Goal: Find specific page/section: Find specific page/section

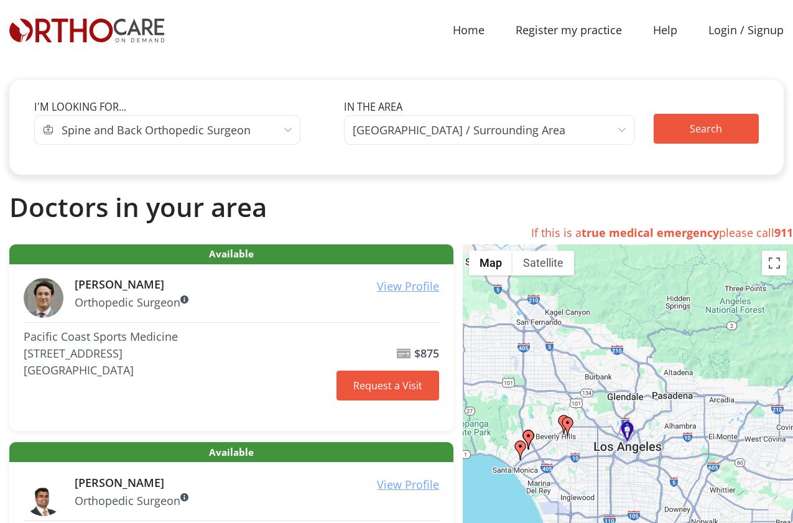
click at [282, 126] on span "Spine and Back Orthopedic Surgeon" at bounding box center [176, 130] width 247 height 30
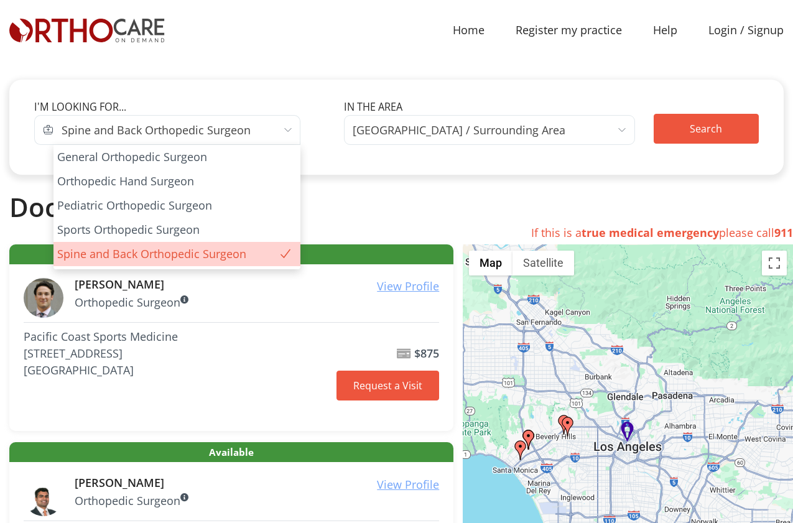
click at [284, 86] on div "Edit Search I'm looking for... I am looking for... AETNA APWU HEALTH HFN" at bounding box center [396, 127] width 774 height 95
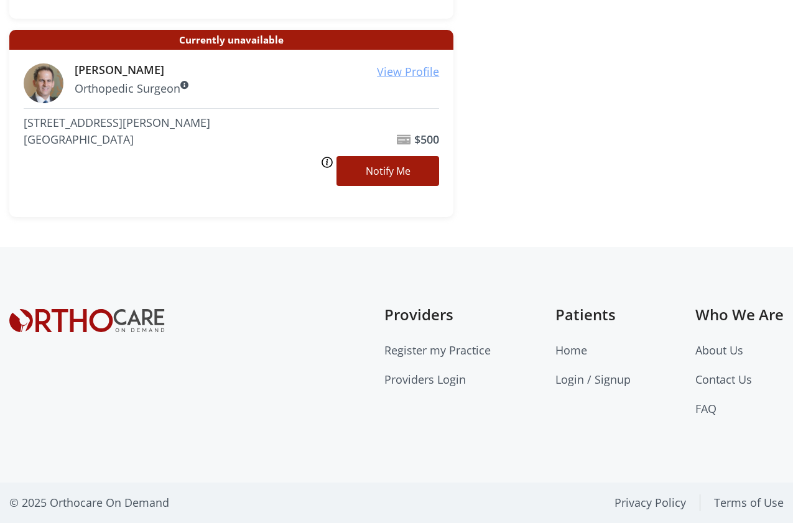
scroll to position [1426, 0]
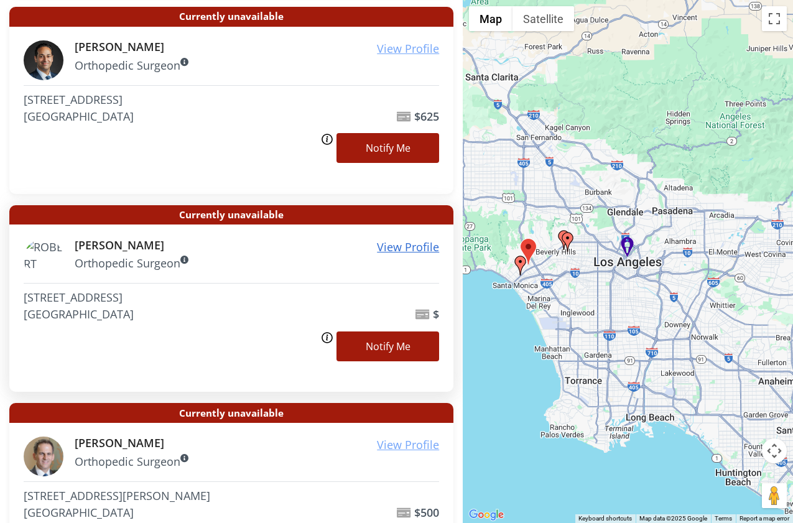
click at [410, 247] on u "View Profile" at bounding box center [408, 246] width 62 height 15
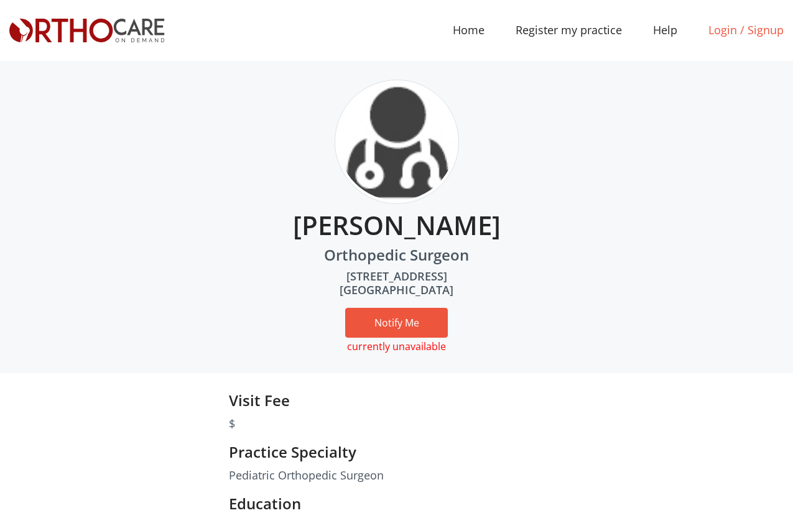
click at [730, 32] on link "Login / Signup" at bounding box center [746, 30] width 106 height 17
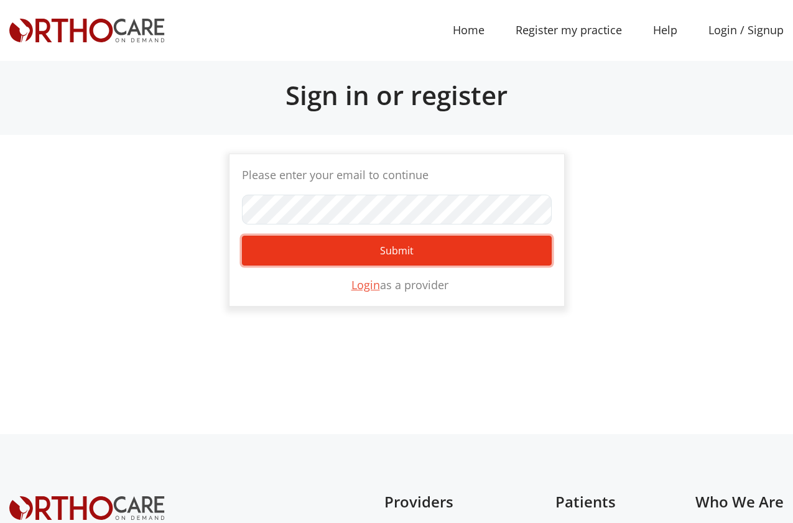
click at [427, 255] on button "Submit" at bounding box center [397, 251] width 310 height 30
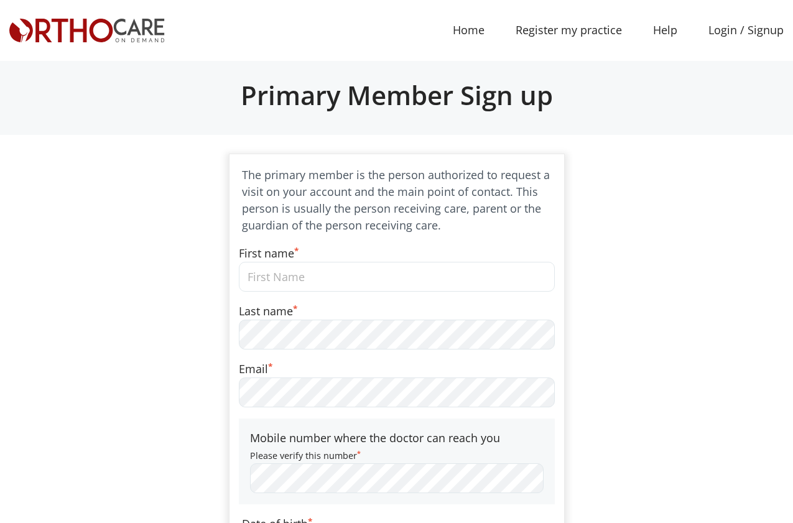
click at [328, 275] on input "First name *" at bounding box center [397, 277] width 316 height 30
type input "Robert"
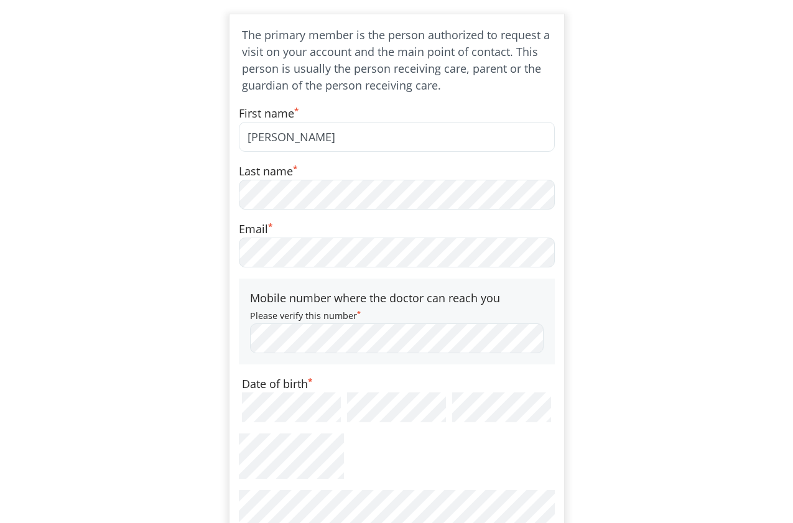
scroll to position [149, 0]
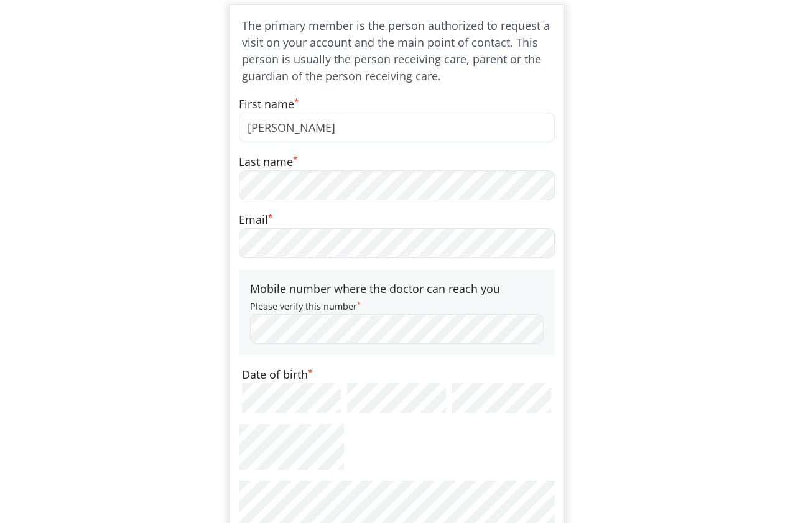
click at [100, 236] on div "Please enter your email to continue SHOW Can't Login? Submit Login as a provide…" at bounding box center [396, 338] width 793 height 669
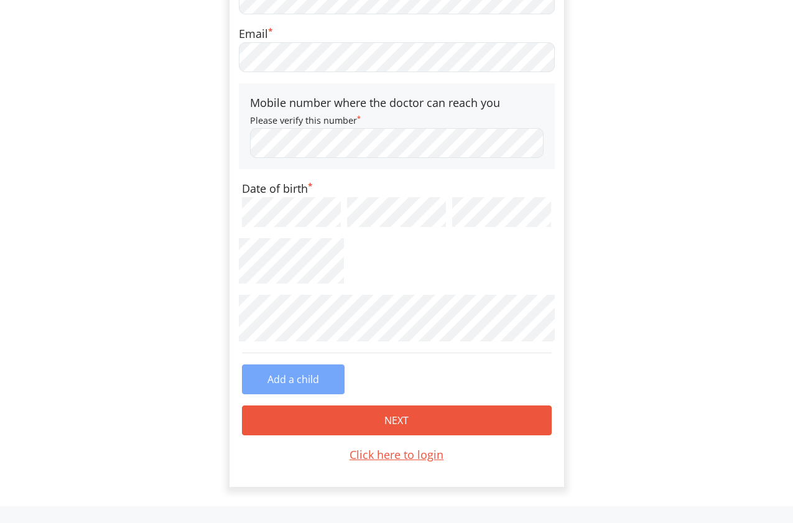
scroll to position [595, 0]
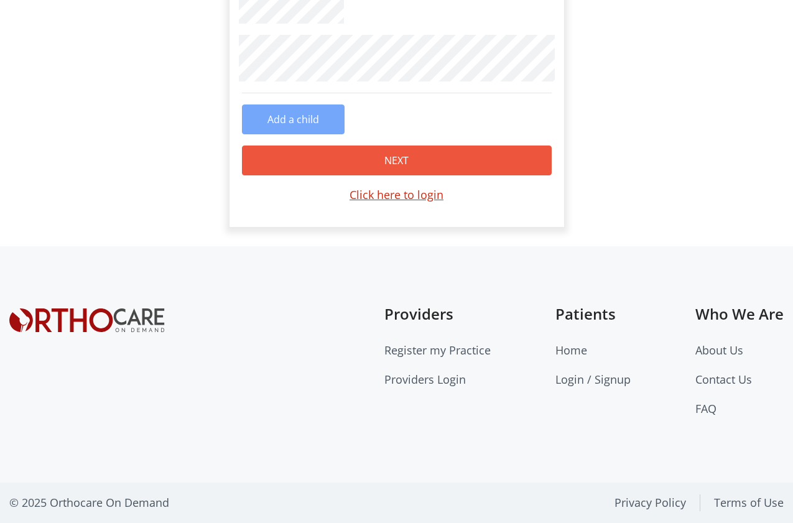
click at [389, 200] on u "Click here to login" at bounding box center [396, 194] width 94 height 15
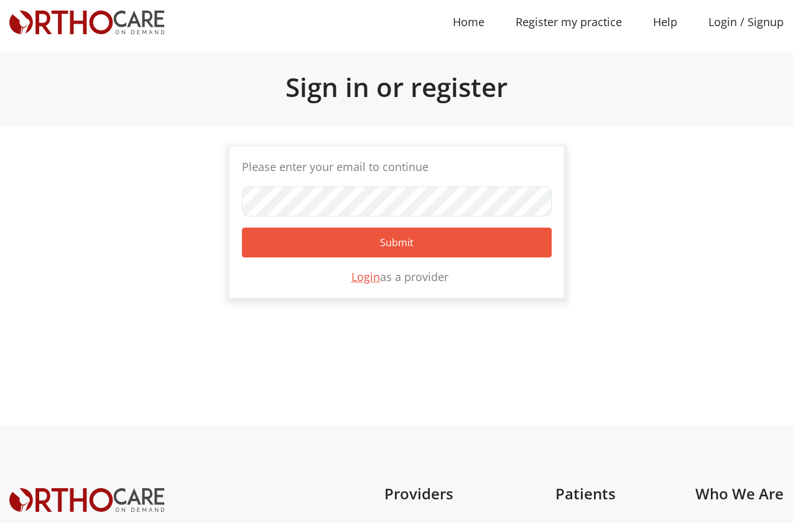
scroll to position [0, 0]
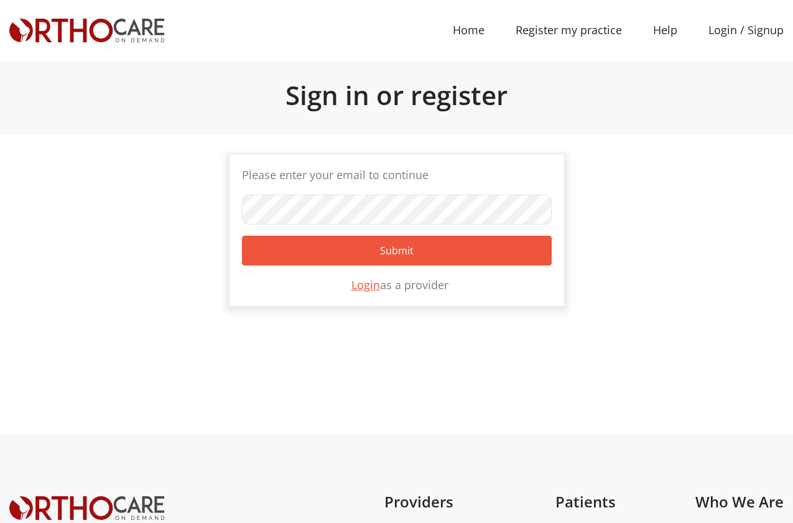
click at [86, 200] on div "Please enter your email to continue SHOW Can't Login? Submit Login as a provide…" at bounding box center [396, 230] width 793 height 153
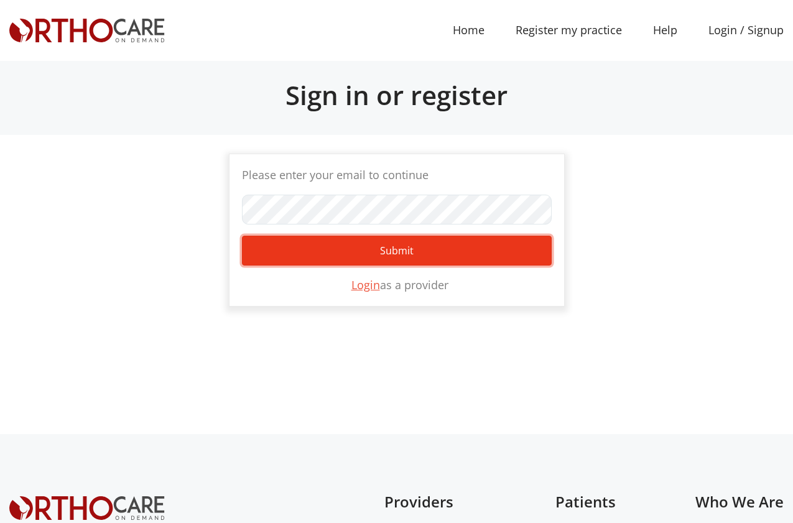
click at [344, 256] on button "Submit" at bounding box center [397, 251] width 310 height 30
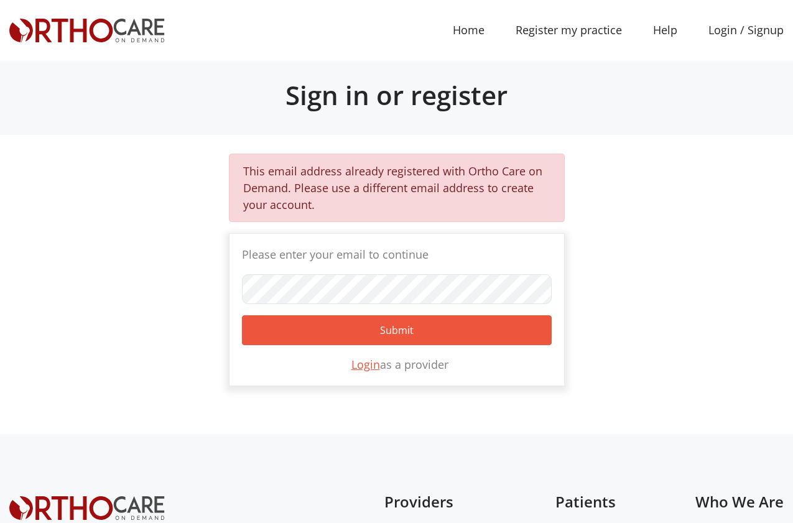
click at [642, 261] on div "This email address already registered with Ortho Care on Demand. Please use a d…" at bounding box center [396, 270] width 793 height 233
click at [359, 368] on u "Login" at bounding box center [365, 364] width 29 height 15
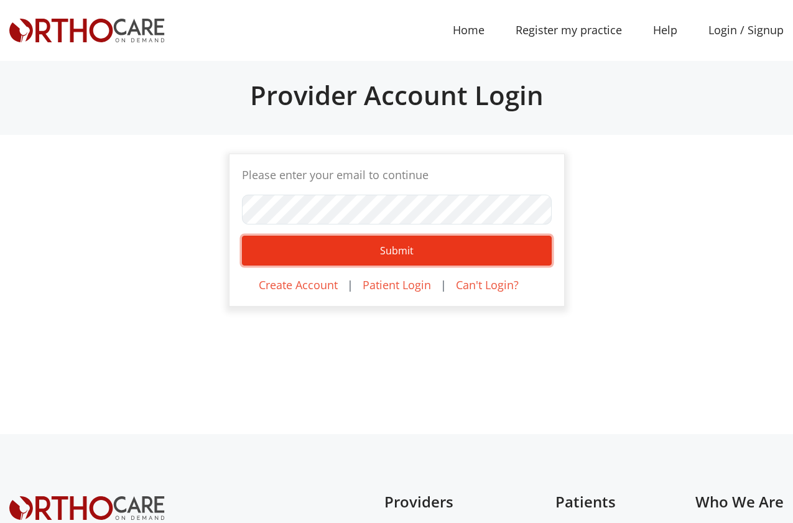
click at [376, 249] on button "Submit" at bounding box center [397, 251] width 310 height 30
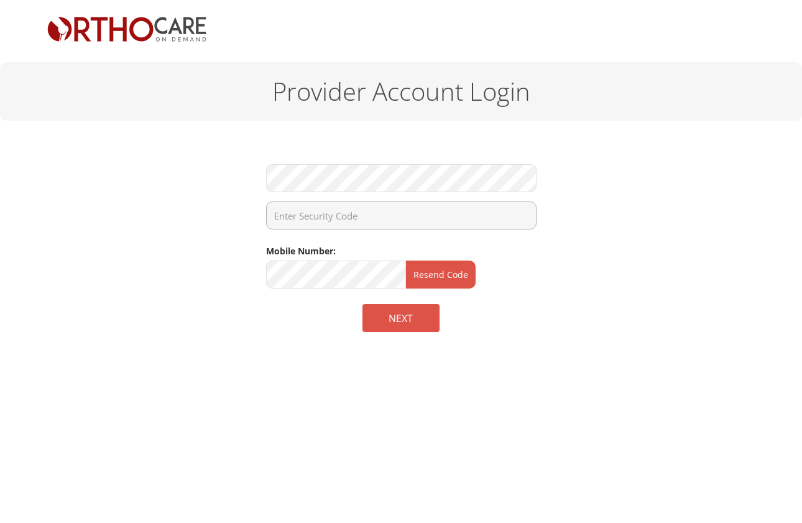
click at [356, 218] on input "tel" at bounding box center [401, 215] width 270 height 28
click at [73, 272] on div "Mobile Number: Resend Code NEXT" at bounding box center [400, 256] width 727 height 270
click at [145, 260] on div "Mobile Number: Resend Code NEXT" at bounding box center [400, 256] width 727 height 270
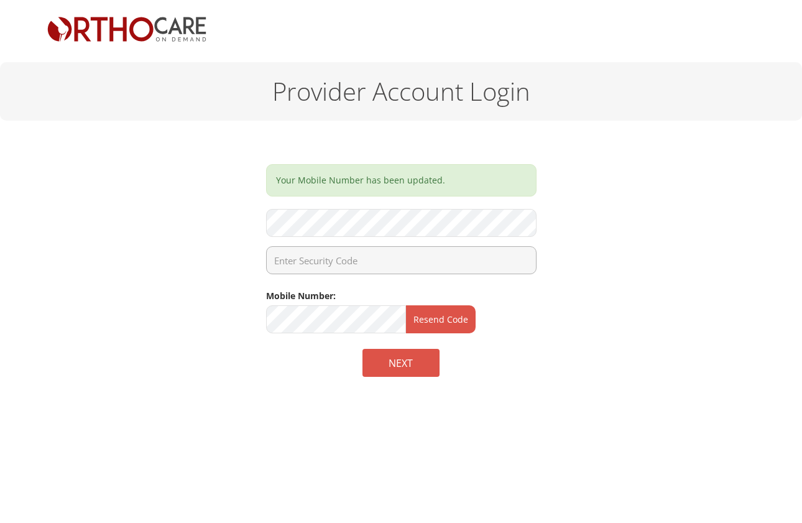
click at [360, 262] on input "tel" at bounding box center [401, 260] width 270 height 28
click at [441, 323] on button "Resend Code" at bounding box center [441, 319] width 70 height 28
click at [349, 256] on input "tel" at bounding box center [401, 260] width 270 height 28
type input "021472"
click at [387, 366] on button "NEXT" at bounding box center [401, 363] width 78 height 28
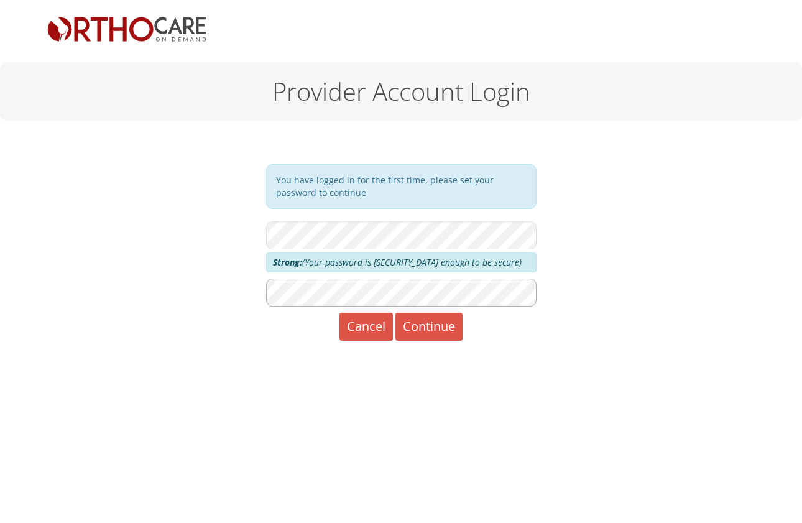
click at [395, 313] on button "Continue" at bounding box center [428, 327] width 67 height 28
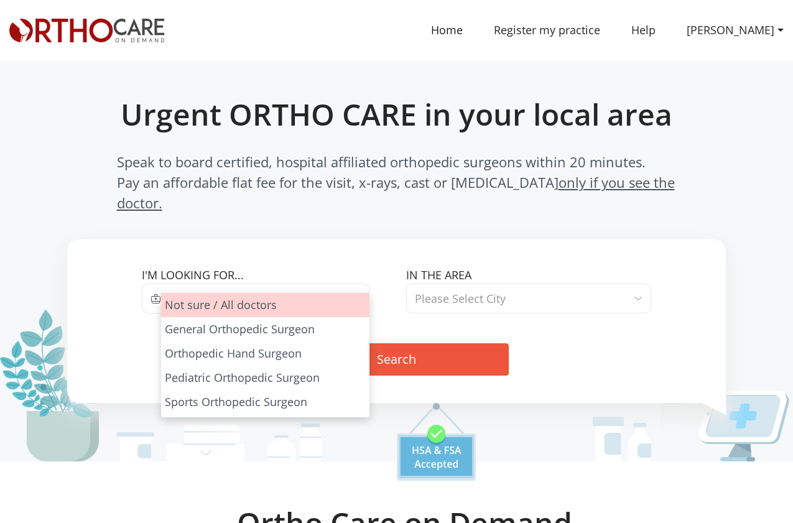
click at [254, 291] on span "Type of Specialist" at bounding box center [214, 298] width 91 height 15
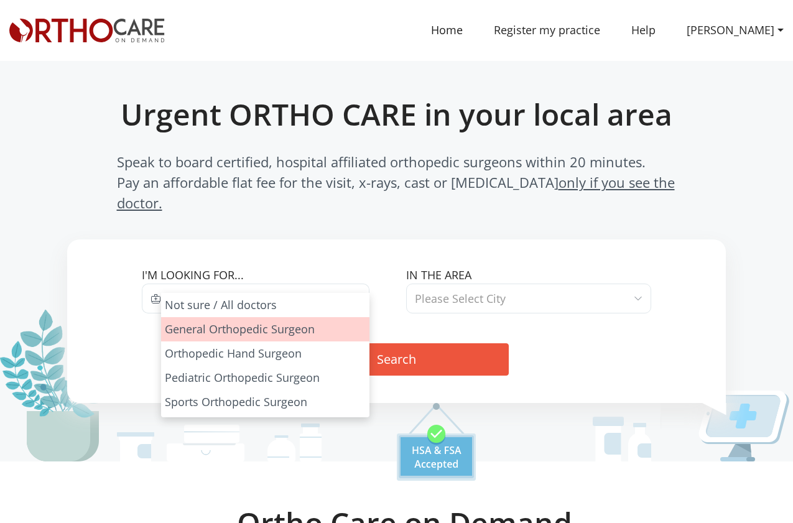
select select "1"
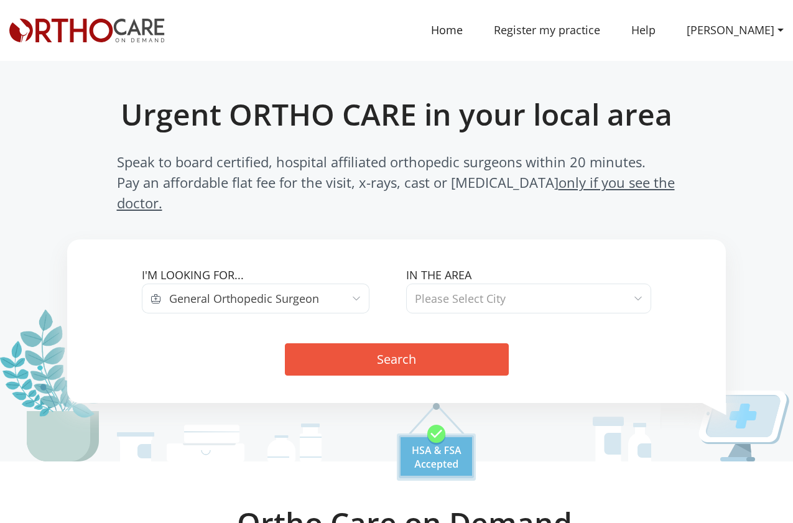
click at [516, 267] on label "In the area" at bounding box center [528, 275] width 245 height 17
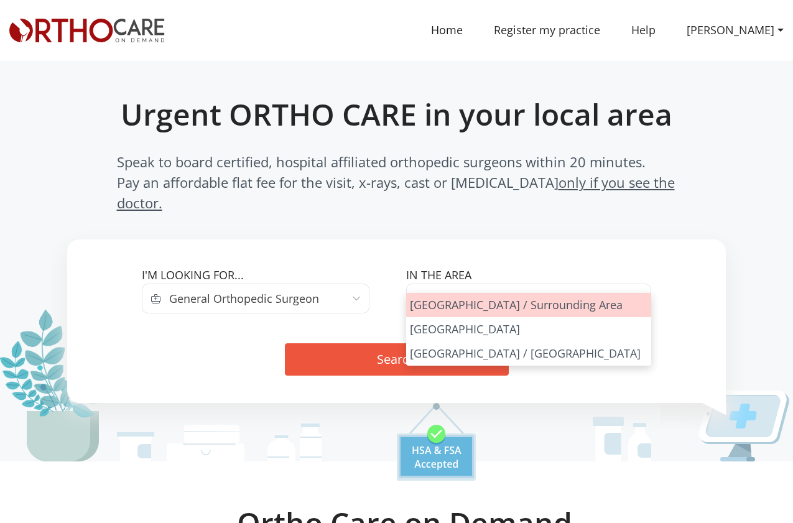
click at [509, 284] on span "Please Select City" at bounding box center [528, 299] width 245 height 30
select select "Los Angeles"
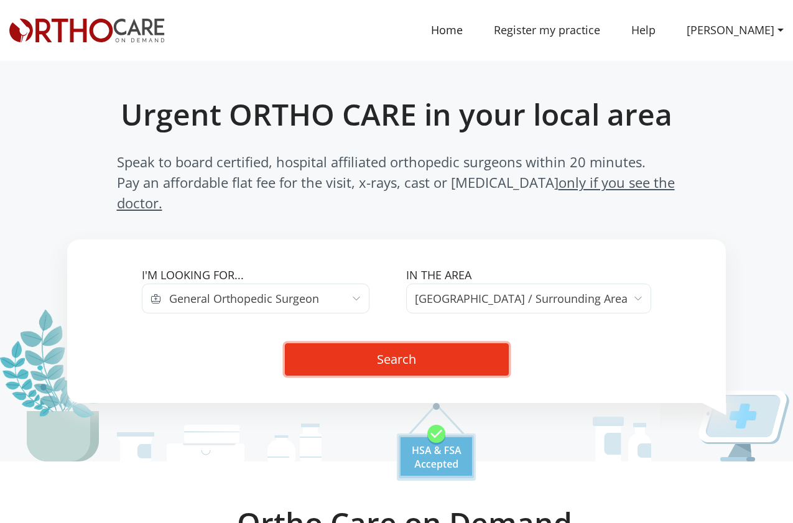
click at [471, 343] on button "Search" at bounding box center [397, 359] width 224 height 32
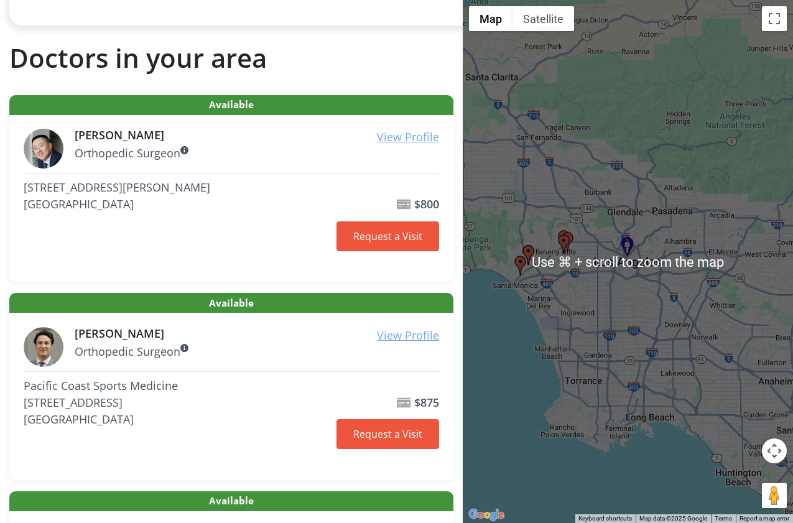
scroll to position [373, 0]
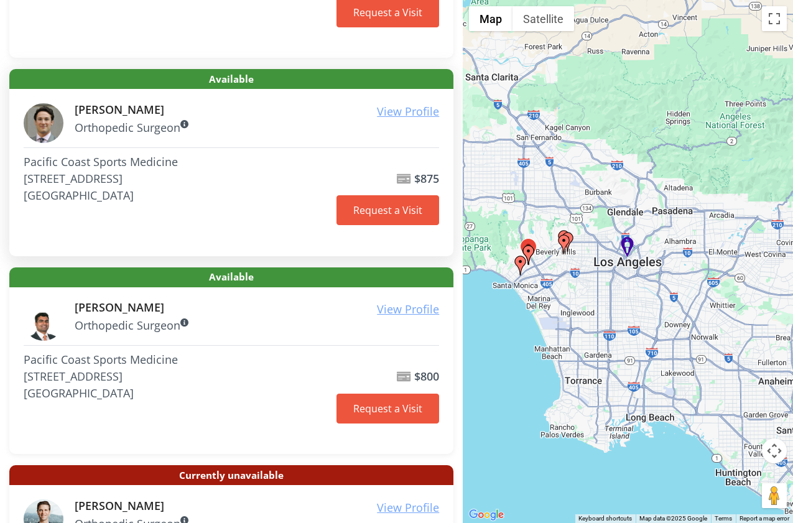
click at [184, 213] on div "Pacific Coast Sports Medicine [STREET_ADDRESS] [GEOGRAPHIC_DATA]" at bounding box center [180, 195] width 313 height 83
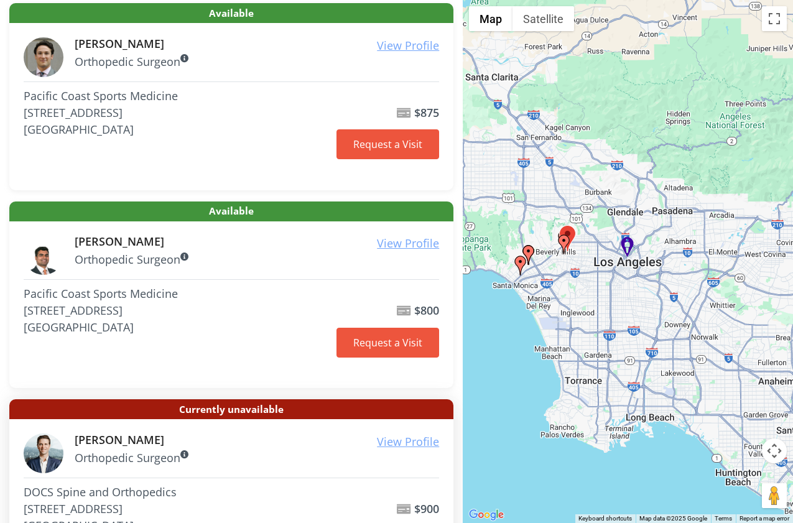
scroll to position [448, 0]
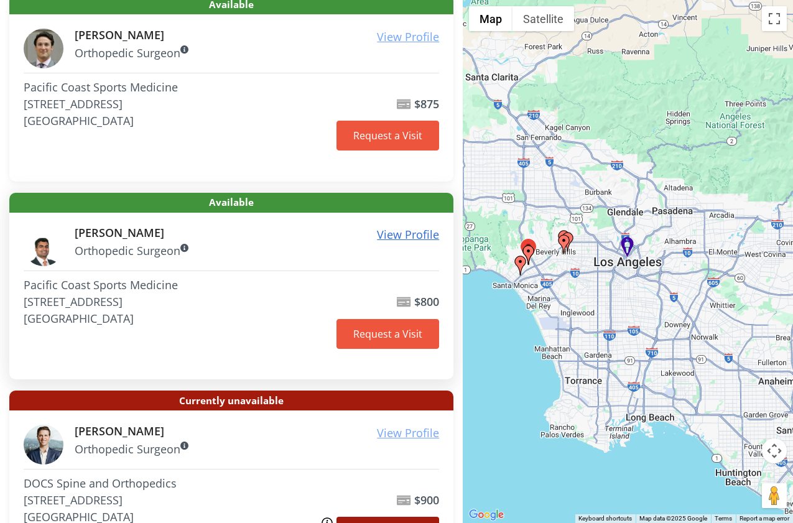
click at [412, 238] on u "View Profile" at bounding box center [408, 234] width 62 height 15
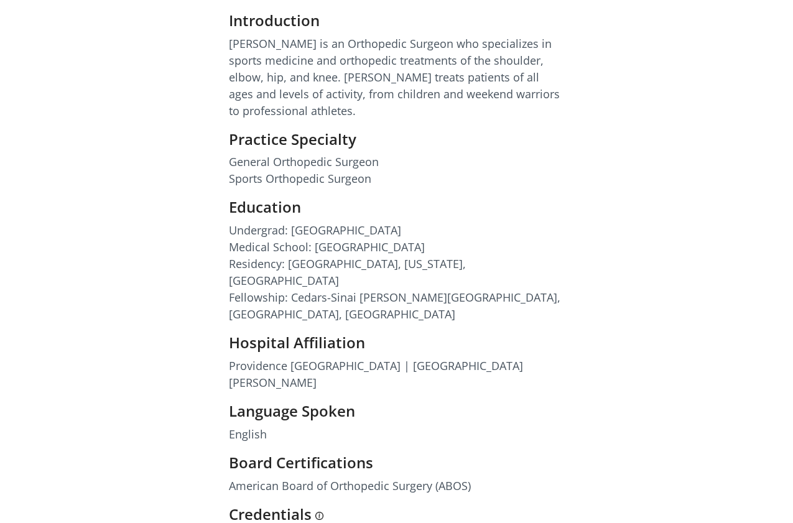
scroll to position [448, 0]
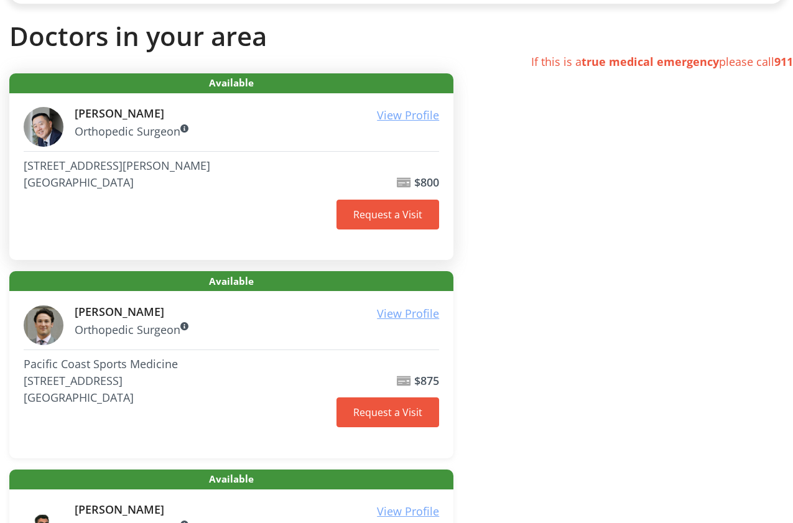
scroll to position [149, 0]
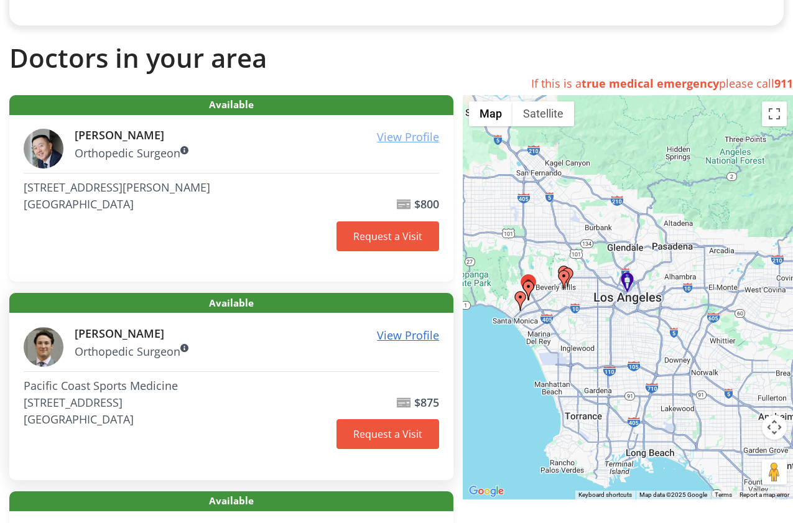
click at [400, 338] on u "View Profile" at bounding box center [408, 335] width 62 height 15
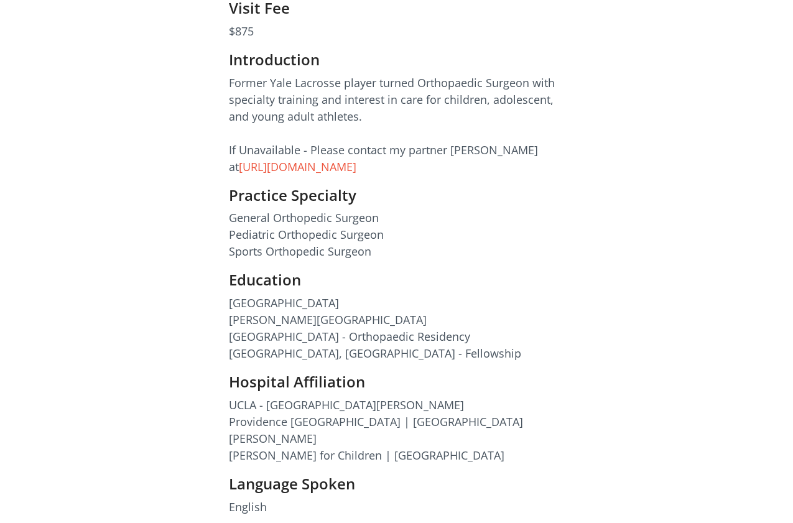
scroll to position [448, 0]
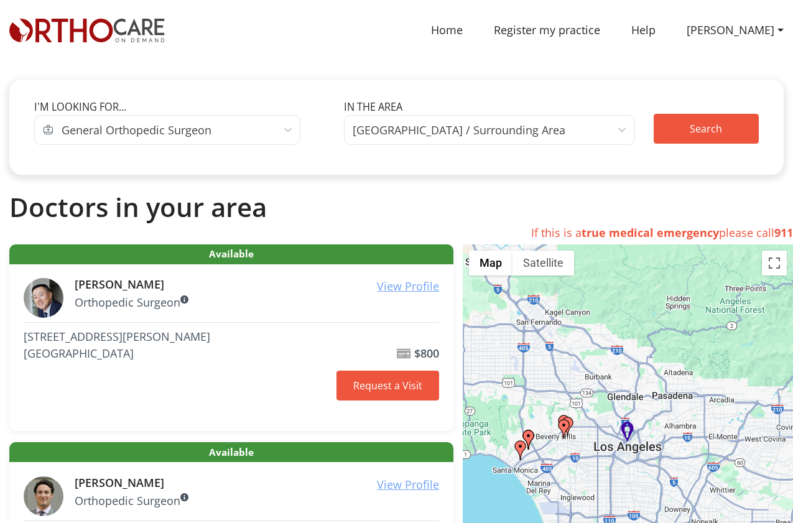
click at [205, 129] on span "General Orthopedic Surgeon" at bounding box center [137, 129] width 150 height 17
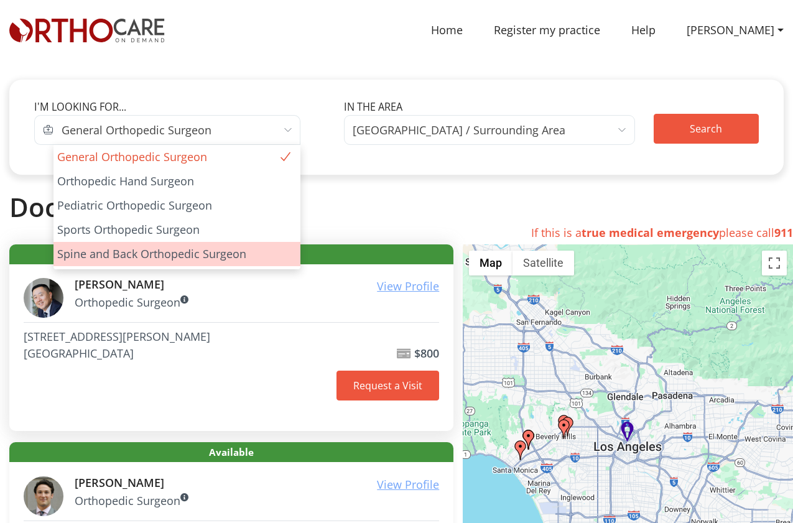
select select "5"
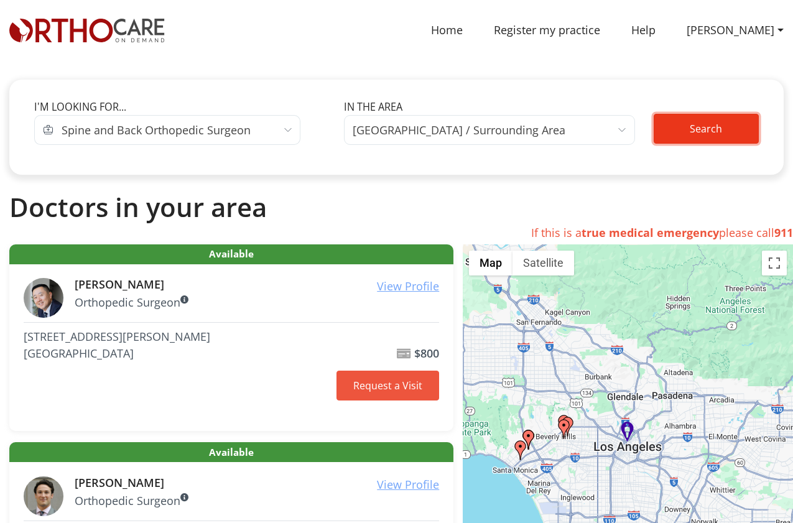
click at [696, 134] on button "Search" at bounding box center [705, 129] width 105 height 30
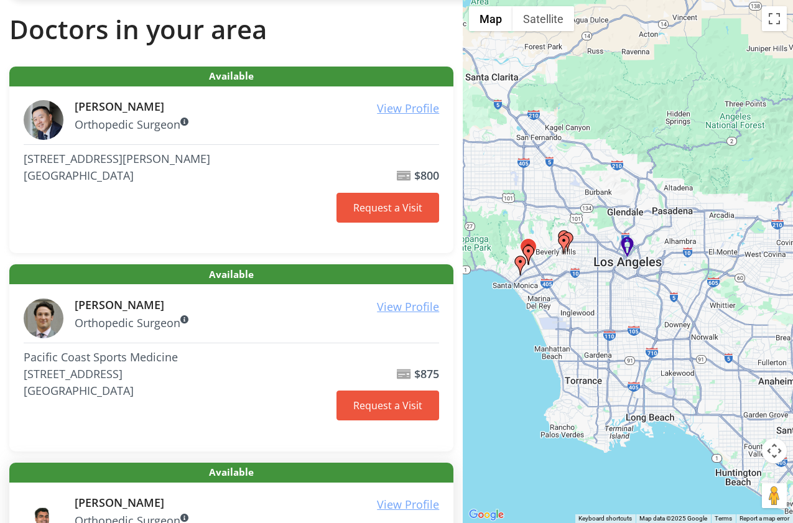
scroll to position [75, 0]
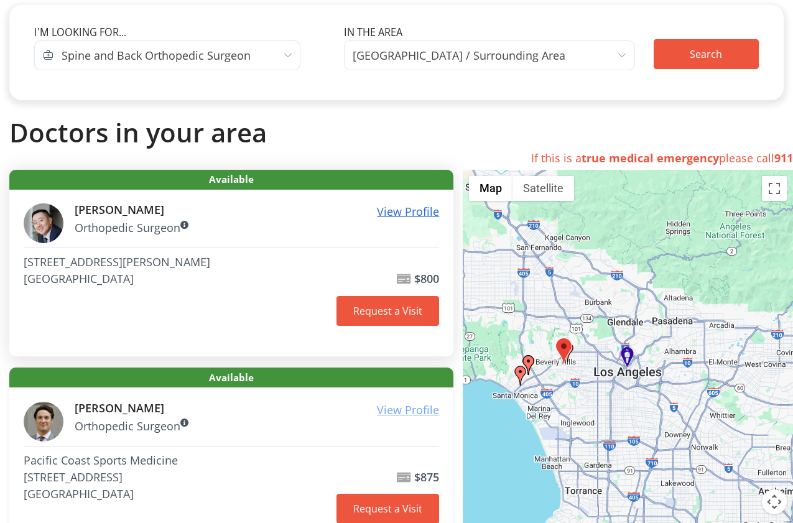
click at [388, 211] on u "View Profile" at bounding box center [408, 211] width 62 height 15
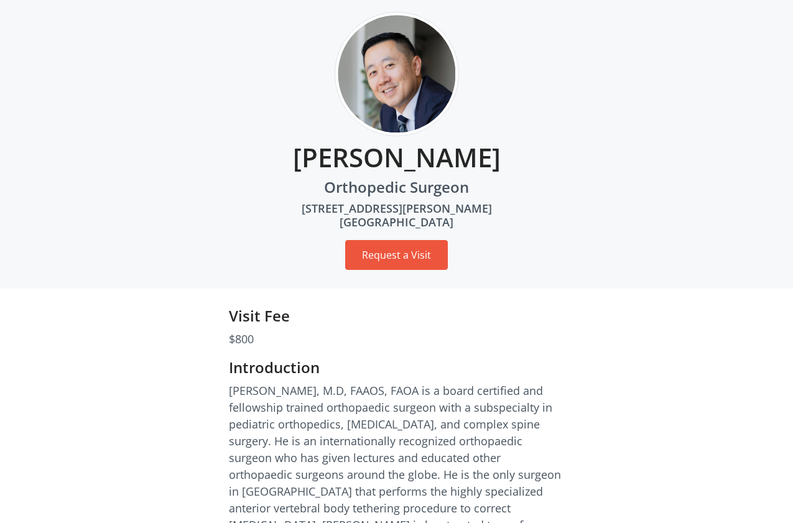
scroll to position [224, 0]
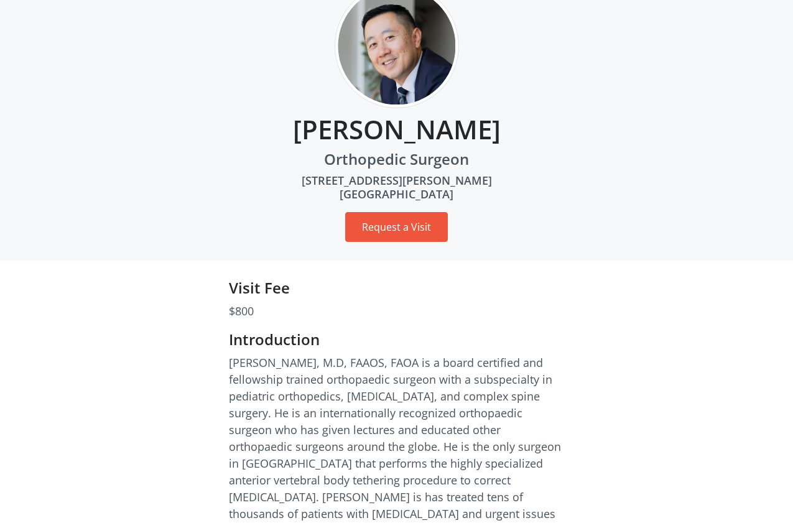
scroll to position [0, 0]
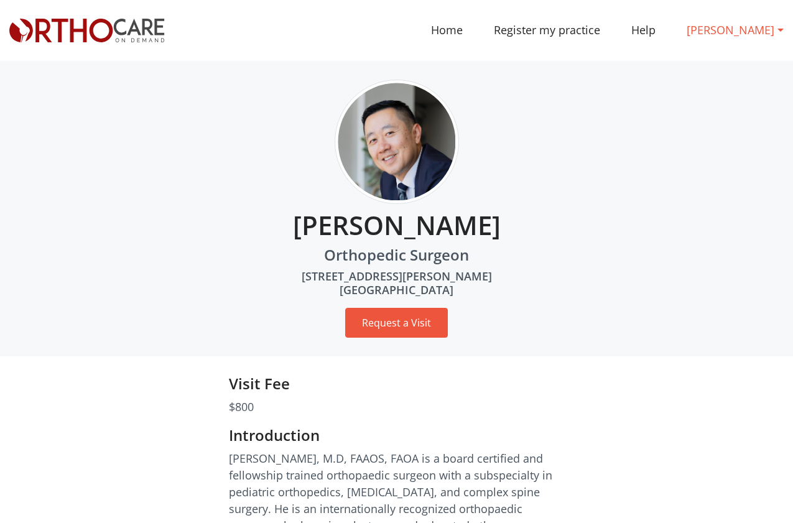
click at [739, 26] on link "[PERSON_NAME]" at bounding box center [735, 30] width 128 height 28
click at [754, 65] on link "Dashboard" at bounding box center [727, 63] width 111 height 22
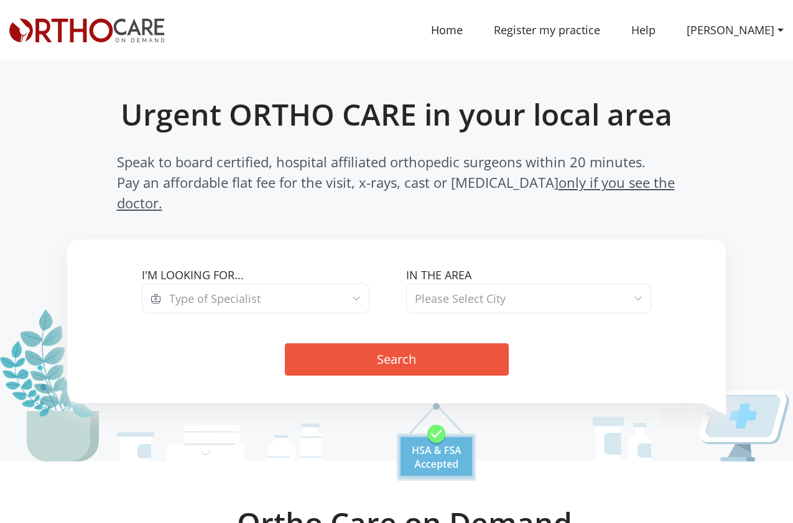
click at [353, 286] on span "Type of Specialist" at bounding box center [265, 299] width 208 height 30
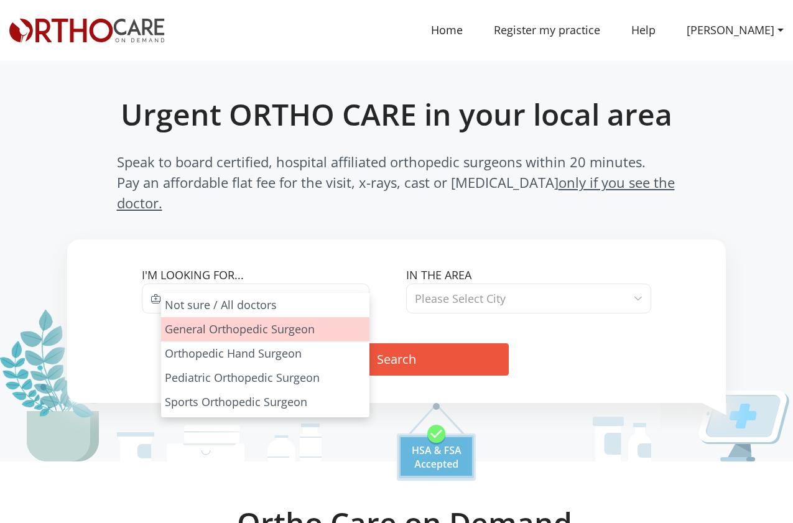
select select "1"
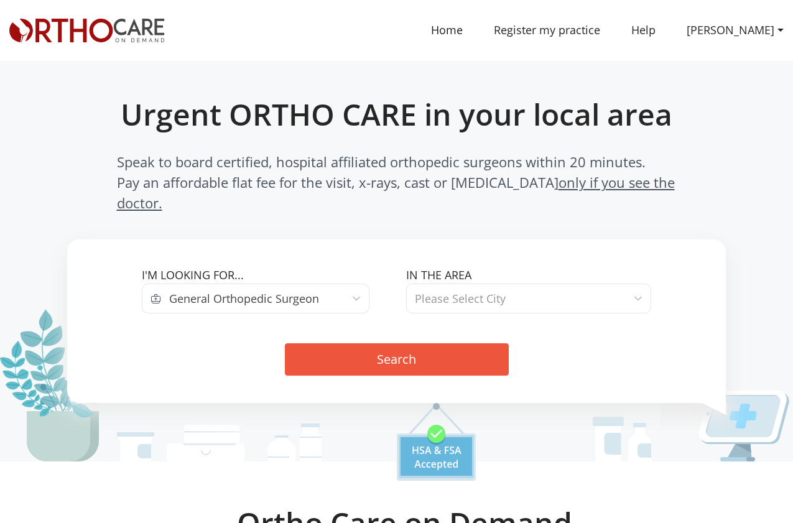
click at [497, 291] on span "Please Select City" at bounding box center [460, 298] width 91 height 15
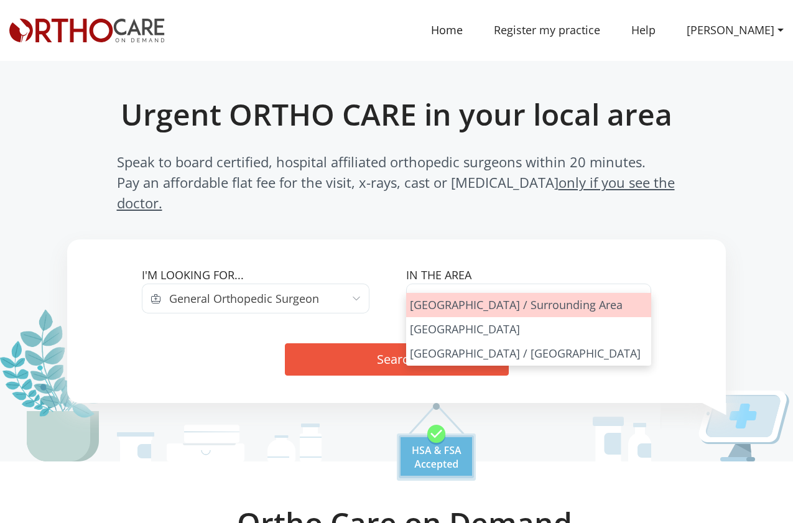
select select "[GEOGRAPHIC_DATA]"
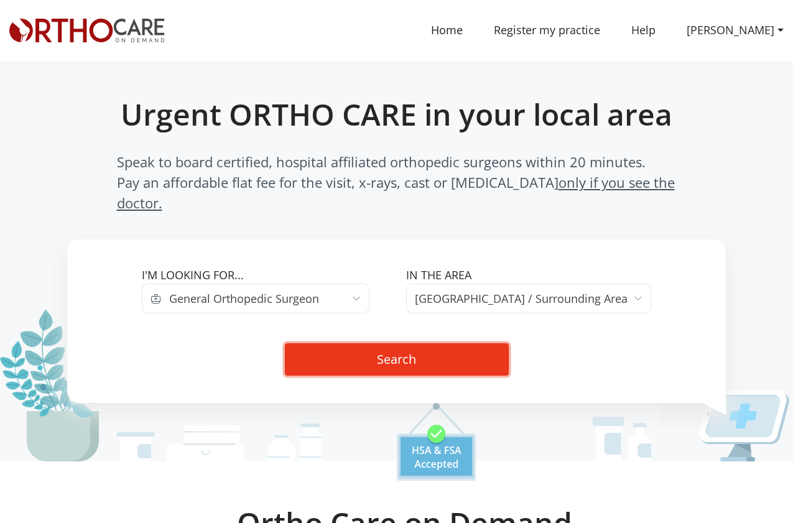
click at [442, 343] on button "Search" at bounding box center [397, 359] width 224 height 32
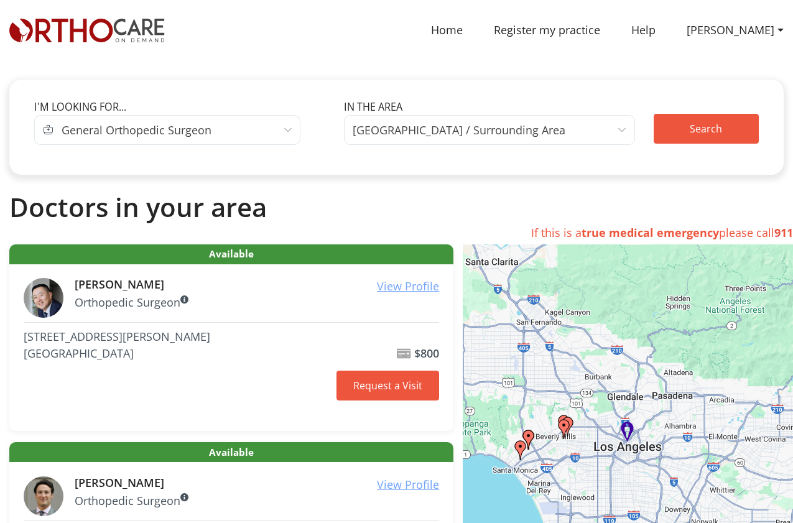
click at [122, 30] on img at bounding box center [86, 31] width 155 height 24
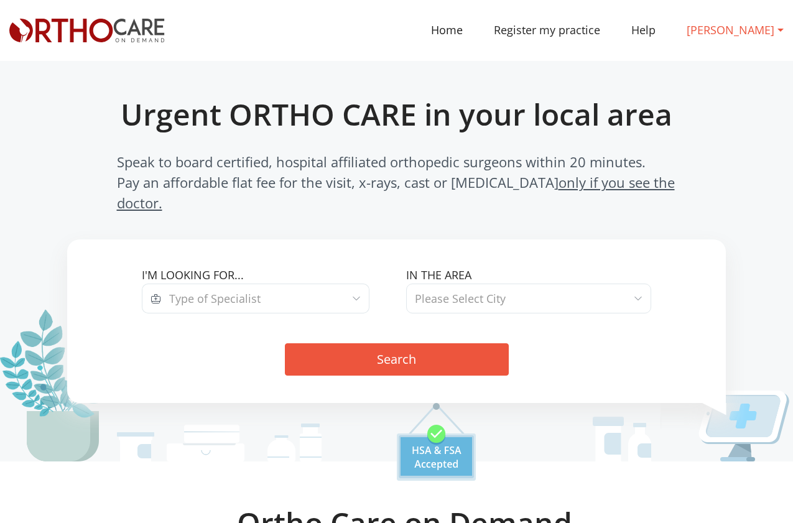
click at [739, 35] on link "[PERSON_NAME]" at bounding box center [735, 30] width 128 height 28
click at [736, 30] on link "[PERSON_NAME]" at bounding box center [735, 30] width 128 height 28
click at [727, 20] on link "[PERSON_NAME]" at bounding box center [735, 30] width 128 height 28
click at [736, 62] on link "Dashboard" at bounding box center [727, 63] width 111 height 22
